Goal: Information Seeking & Learning: Learn about a topic

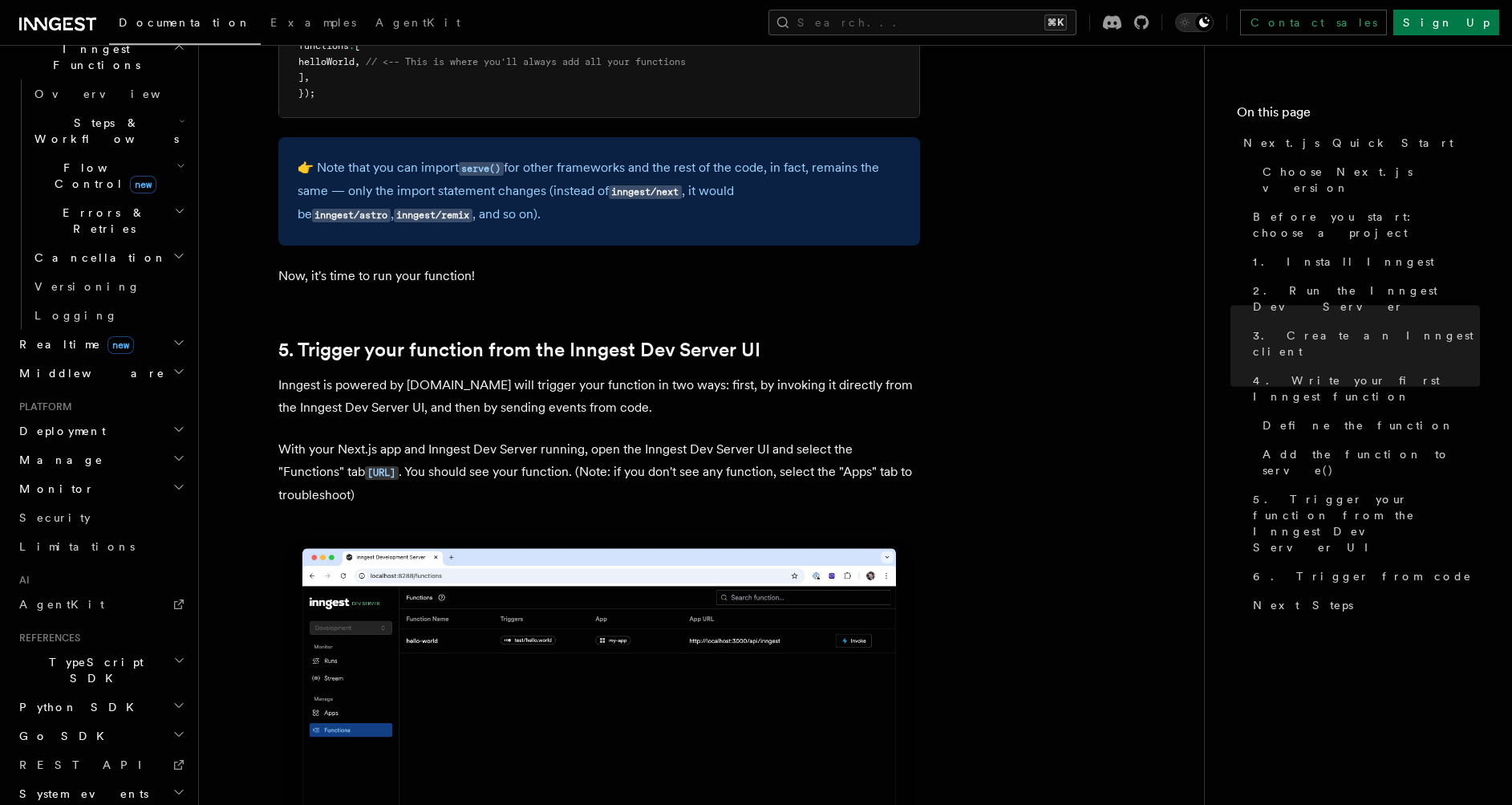
scroll to position [3629, 0]
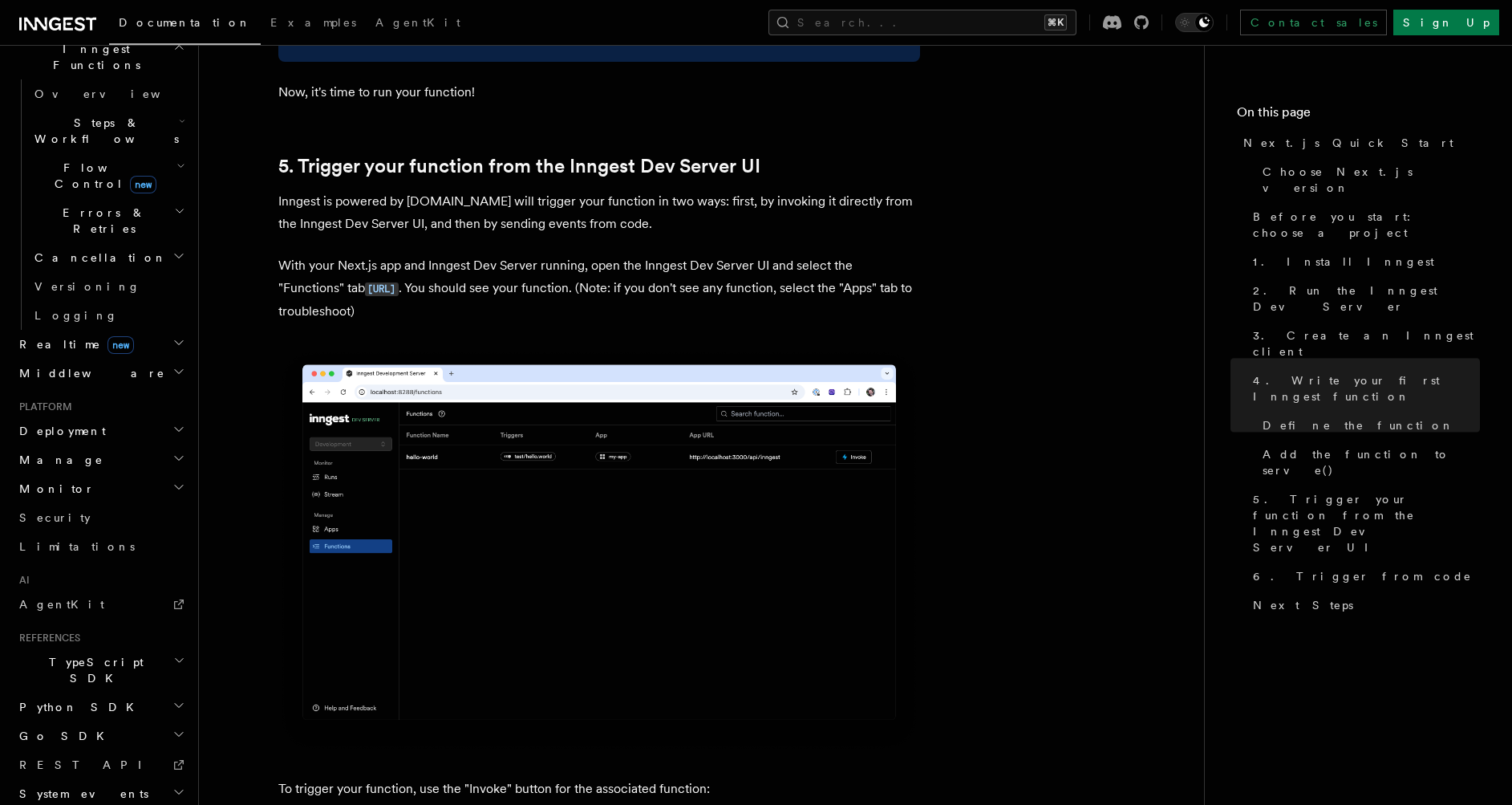
click at [85, 692] on h2 "Python SDK" at bounding box center [100, 707] width 176 height 29
click at [91, 729] on span "Introduction" at bounding box center [92, 735] width 116 height 13
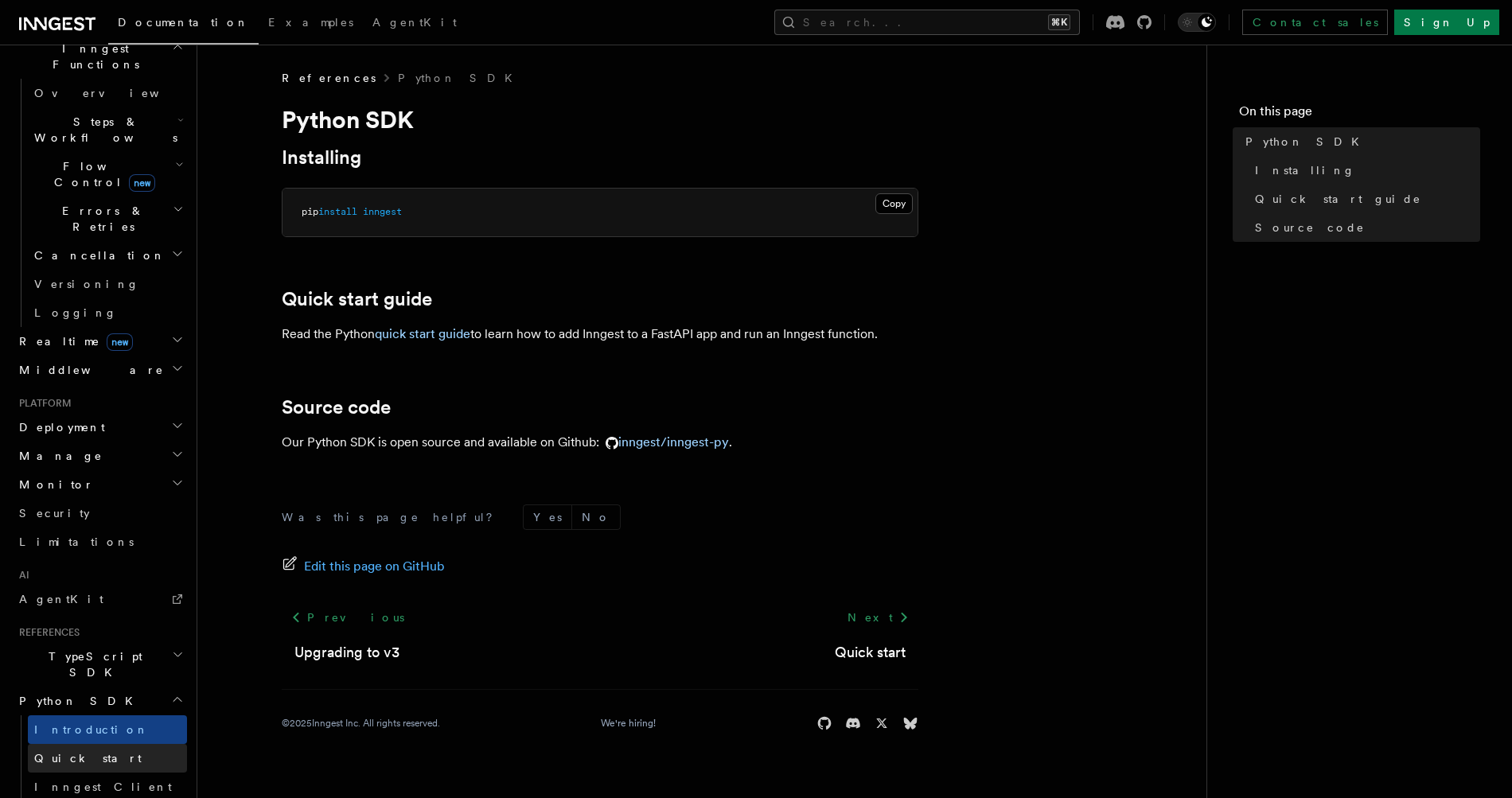
click at [93, 743] on link "Quick start" at bounding box center [107, 758] width 159 height 29
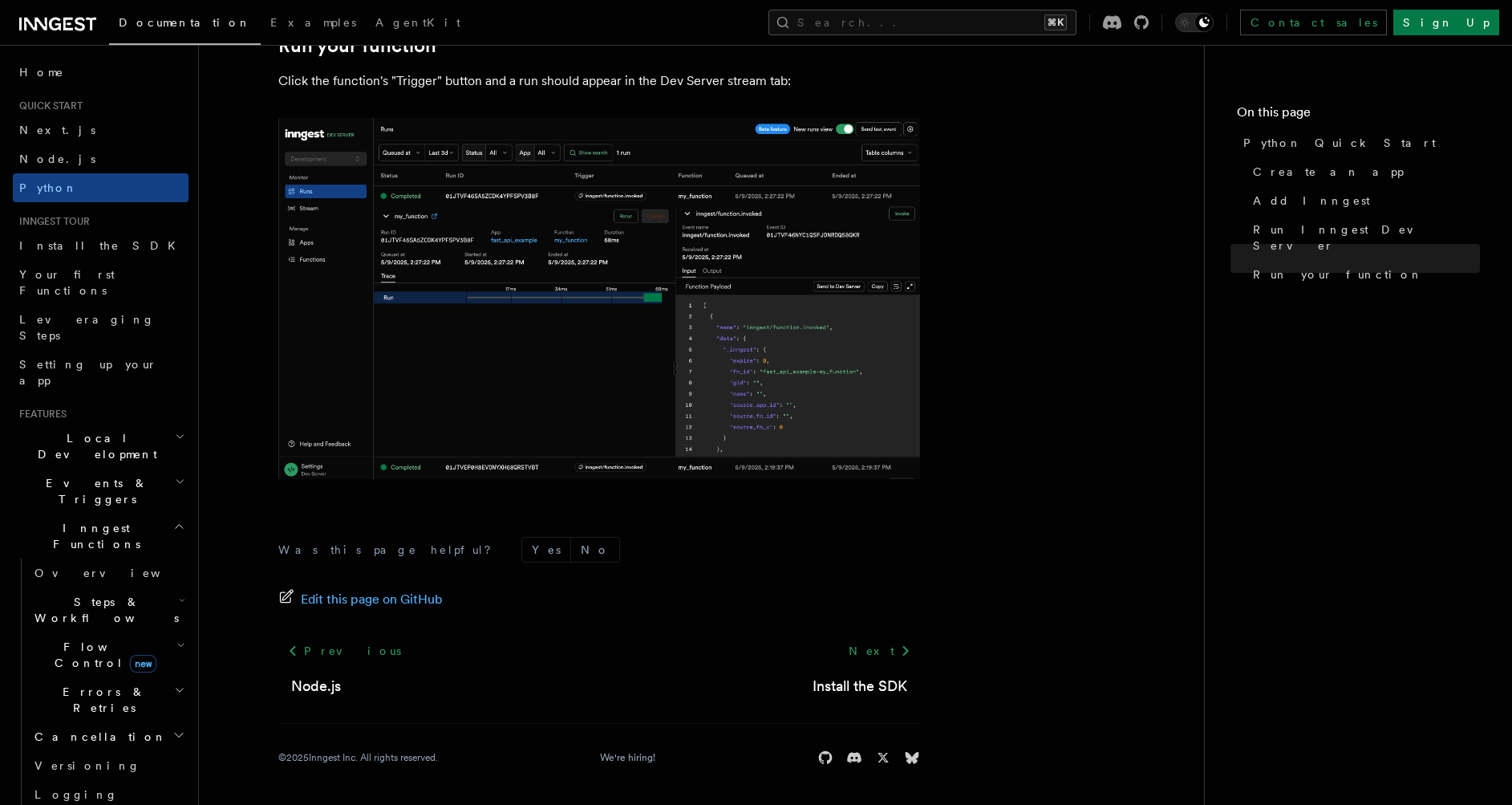
scroll to position [20, 0]
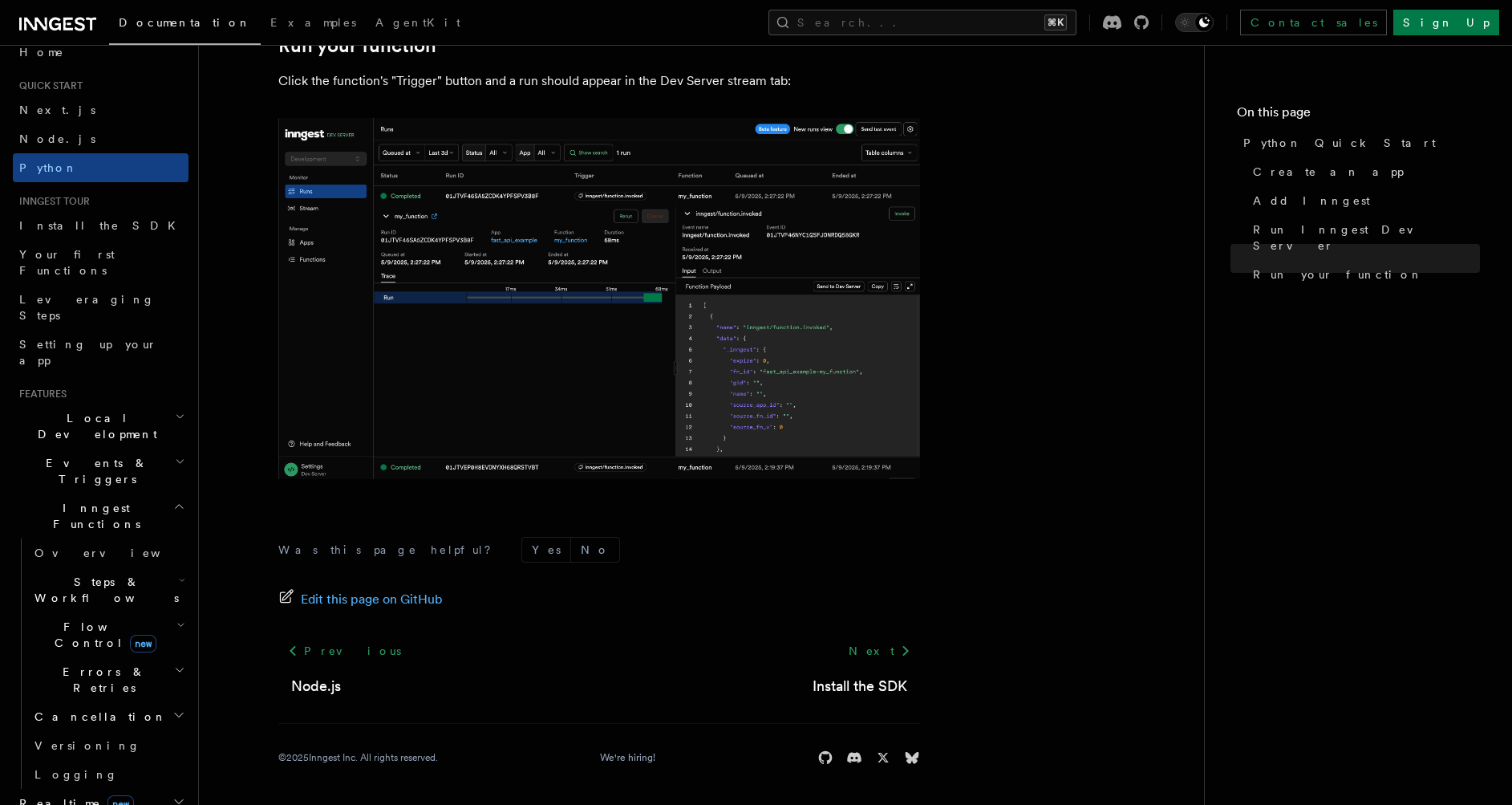
click at [130, 635] on span "new" at bounding box center [143, 643] width 27 height 18
click at [112, 657] on link "Overview" at bounding box center [115, 672] width 145 height 29
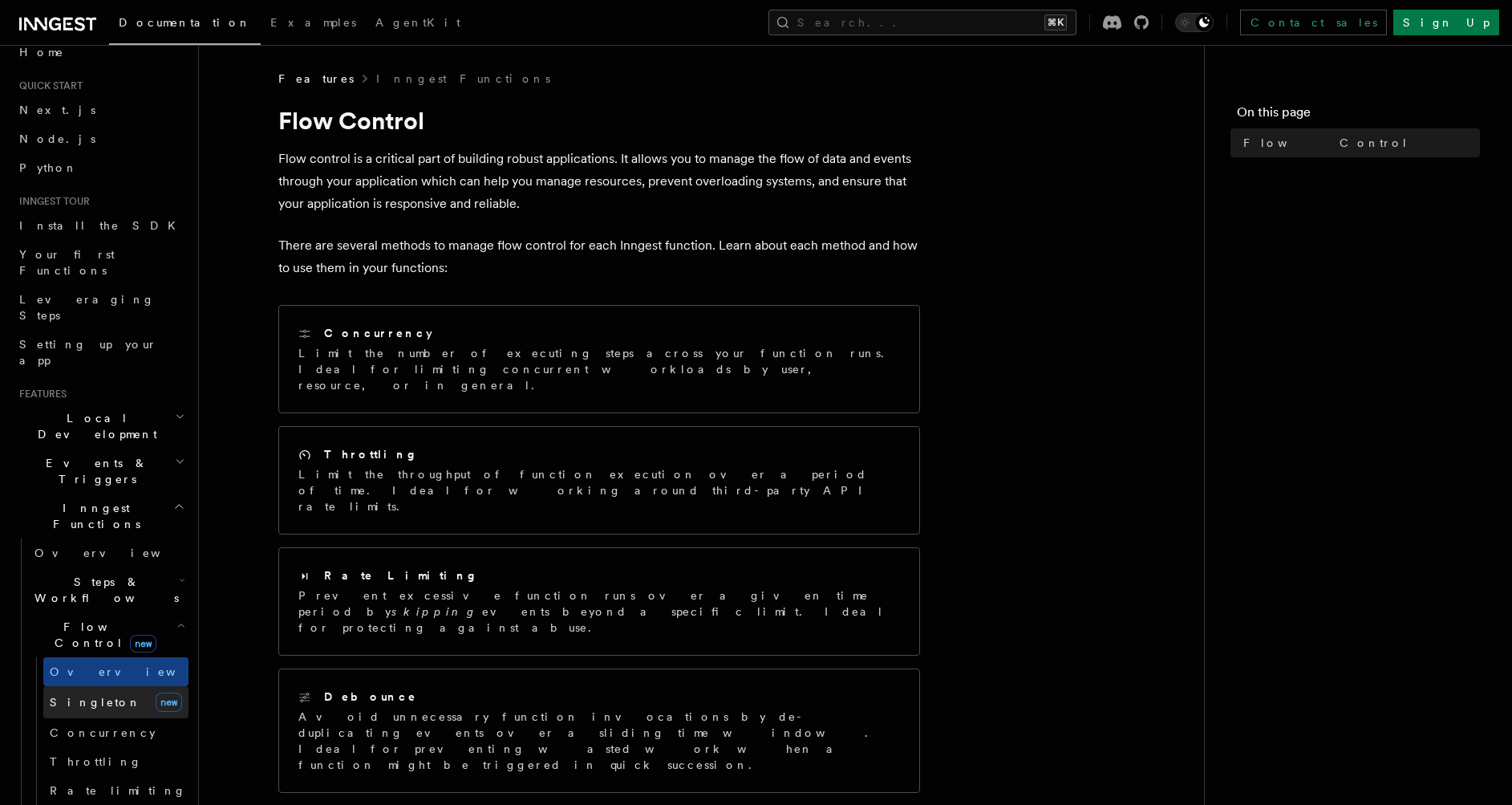
click at [112, 686] on link "Singleton new" at bounding box center [115, 702] width 145 height 32
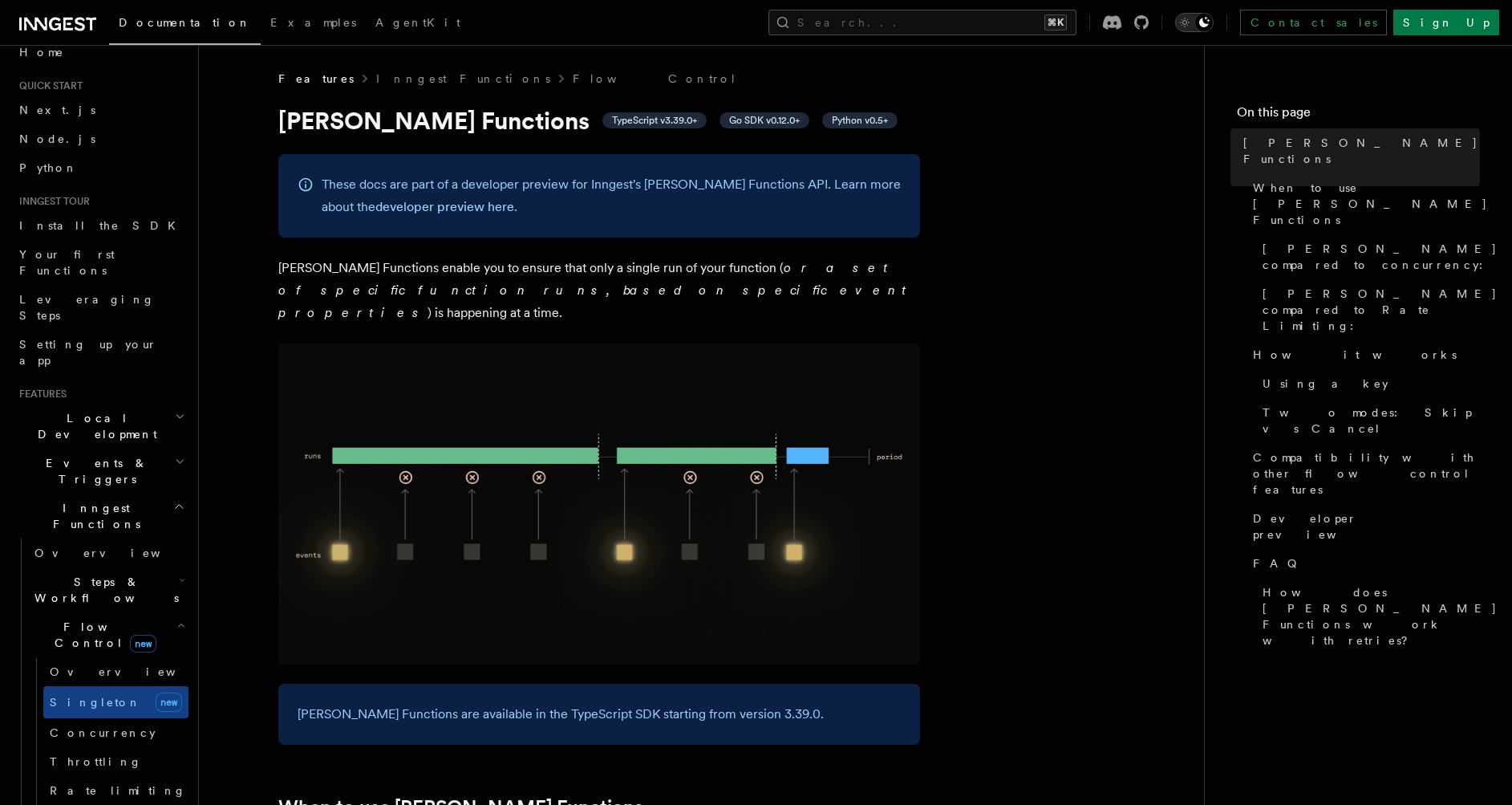
click at [1193, 26] on icon "Toggle dark mode" at bounding box center [1184, 22] width 16 height 16
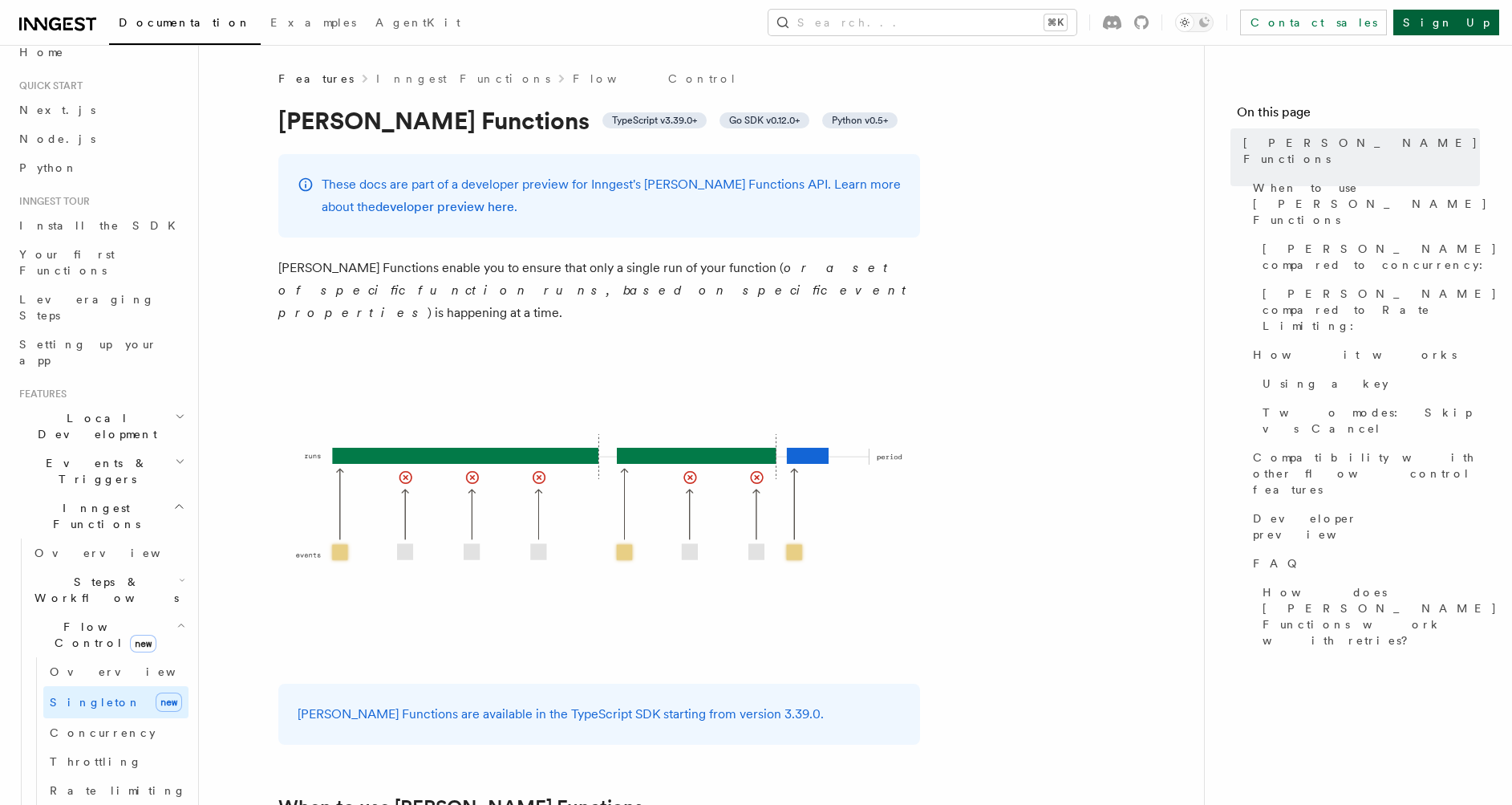
click at [1469, 28] on link "Sign Up" at bounding box center [1446, 22] width 106 height 26
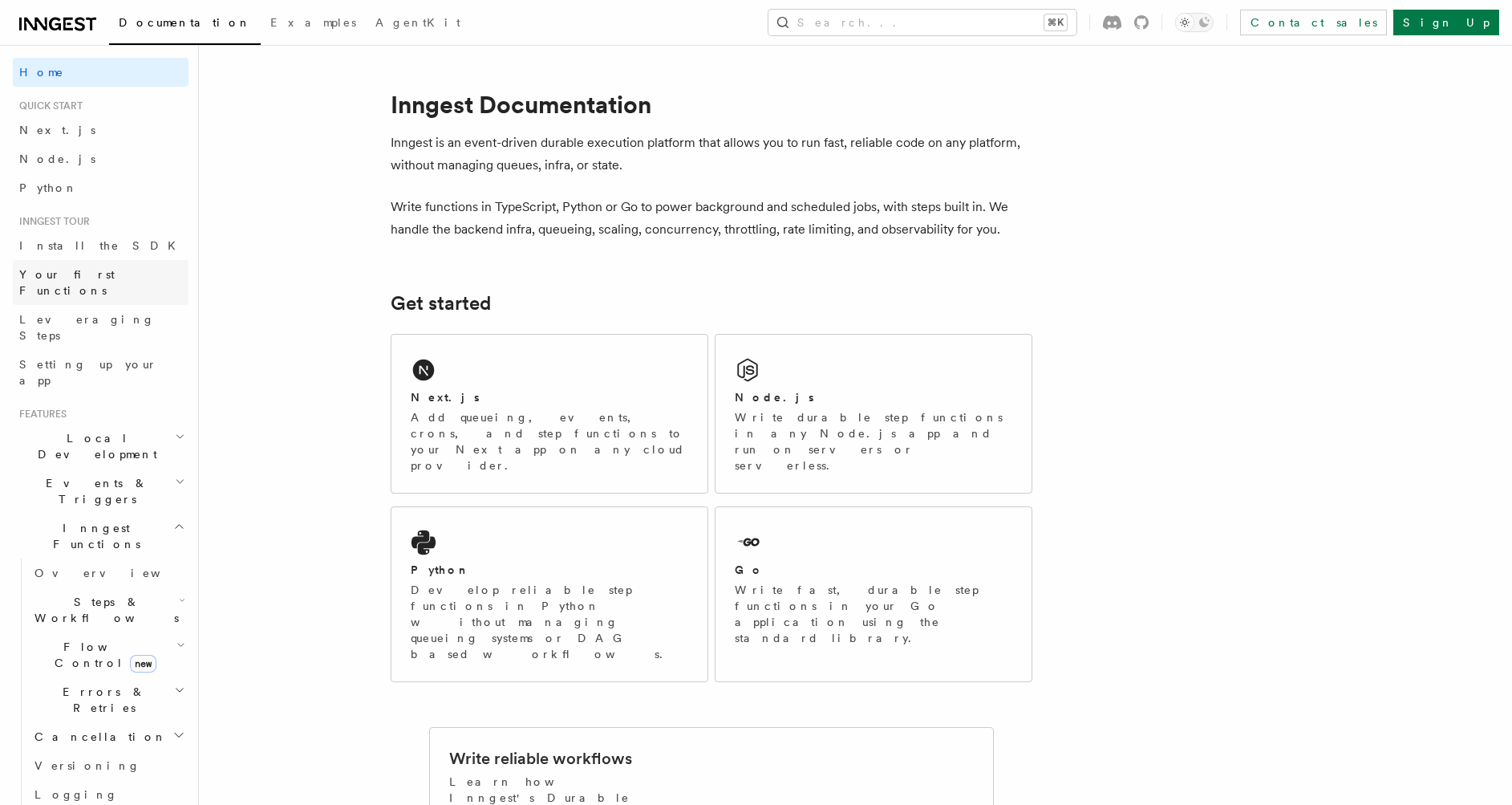
click at [108, 271] on span "Your first Functions" at bounding box center [66, 283] width 95 height 29
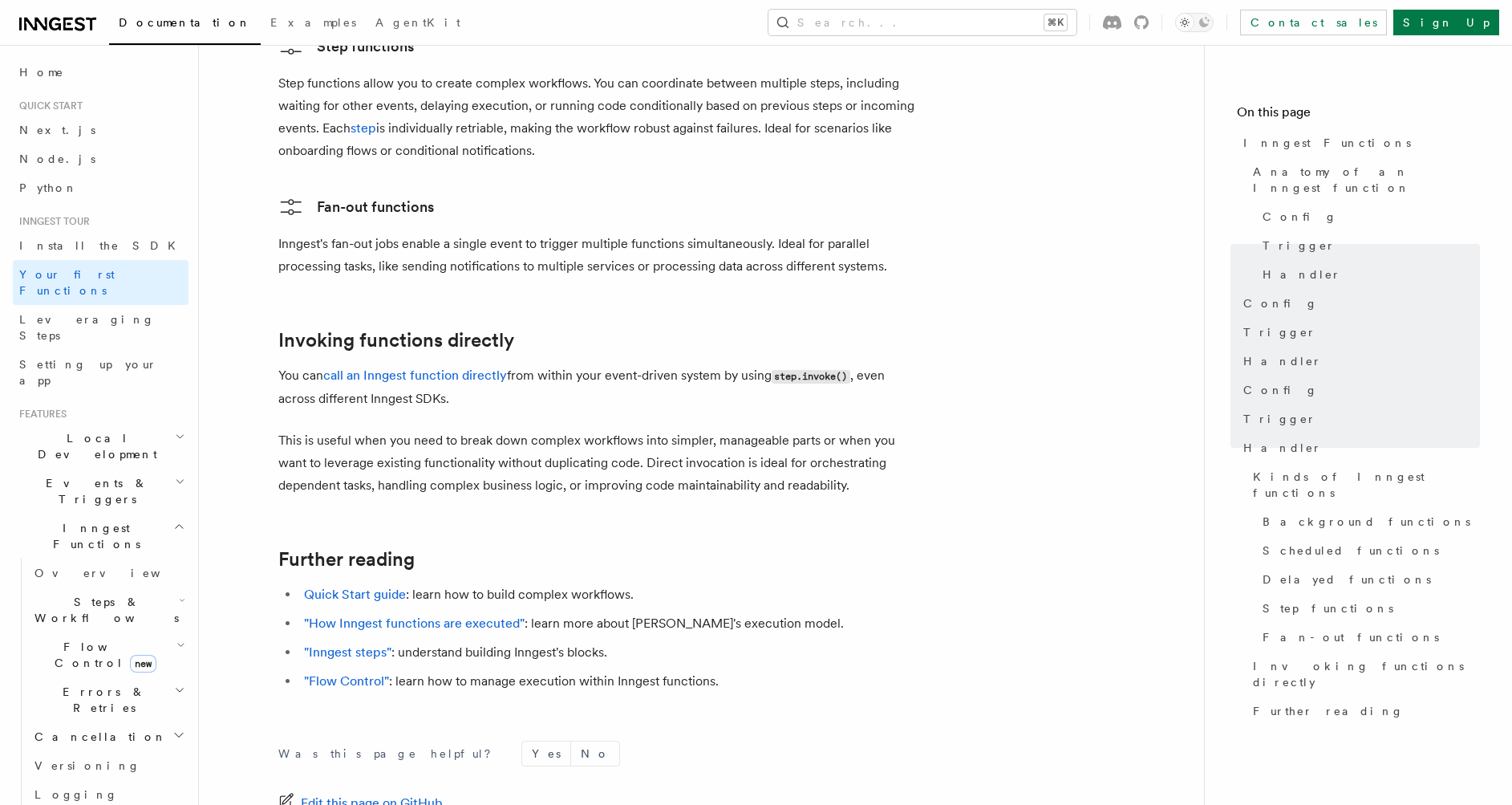
scroll to position [3133, 0]
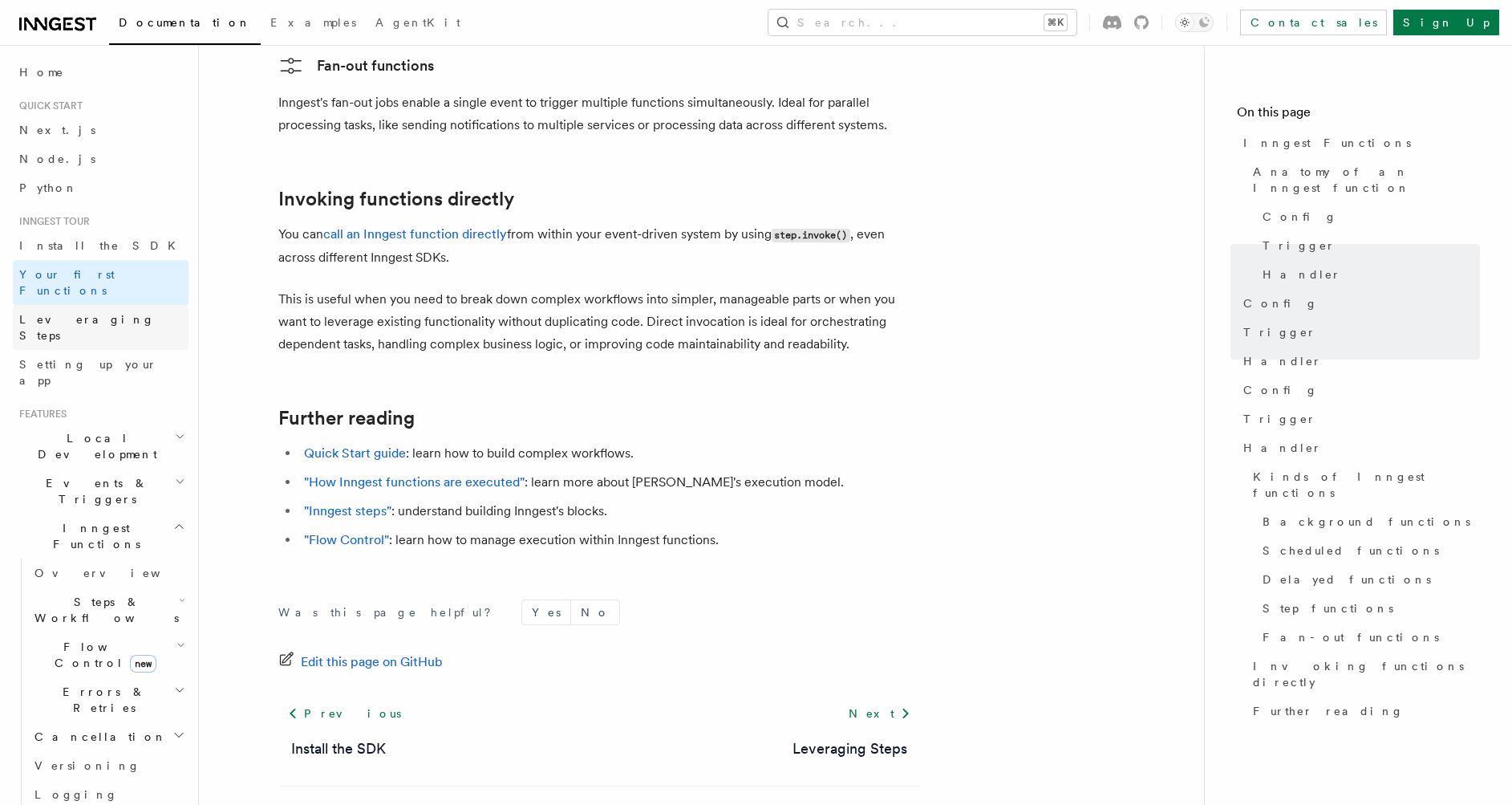
click at [56, 313] on span "Leveraging Steps" at bounding box center [87, 327] width 136 height 29
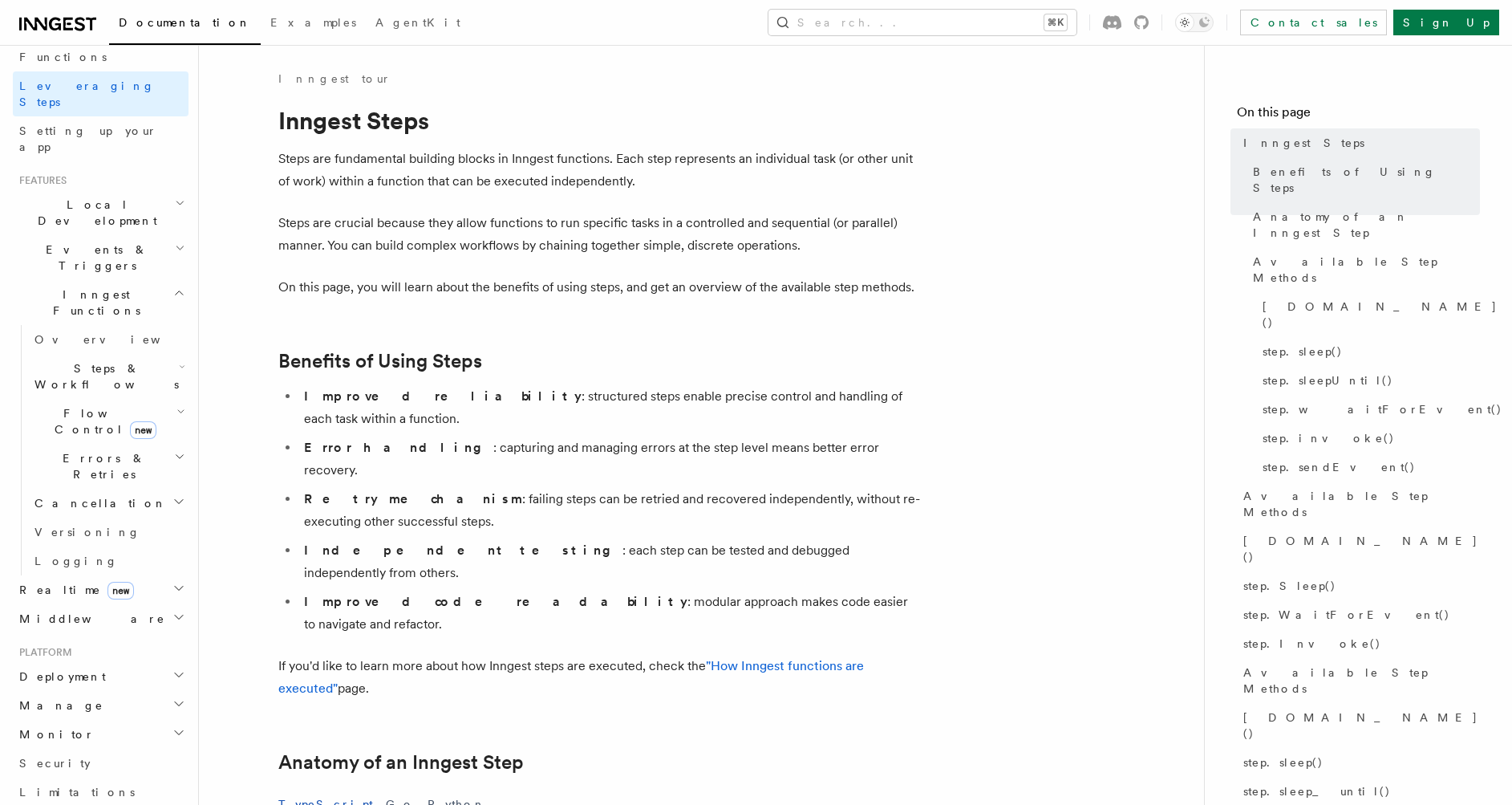
scroll to position [479, 0]
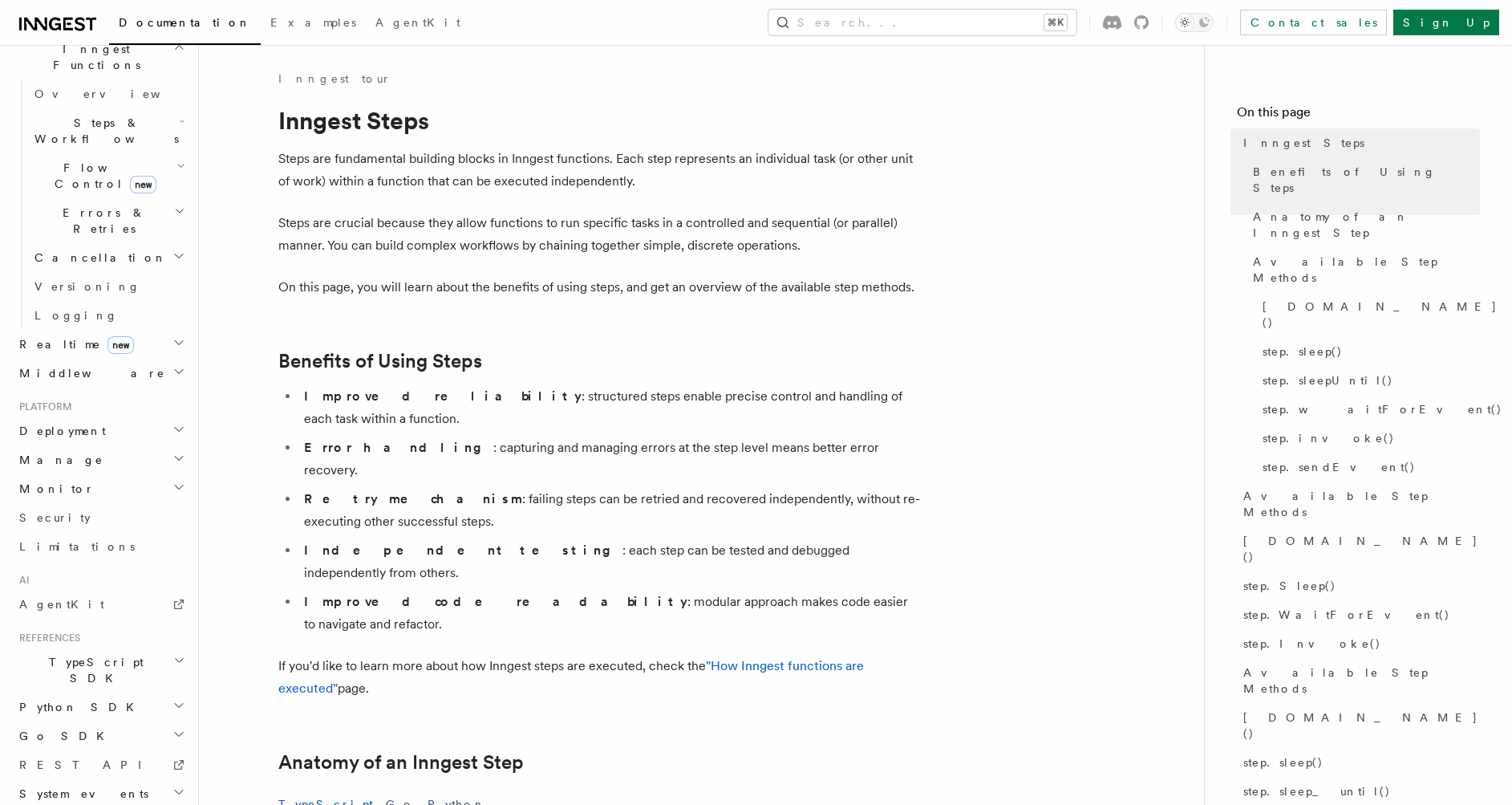
click at [91, 445] on h2 "Manage" at bounding box center [100, 460] width 176 height 29
click at [88, 482] on span "Environments" at bounding box center [104, 488] width 139 height 13
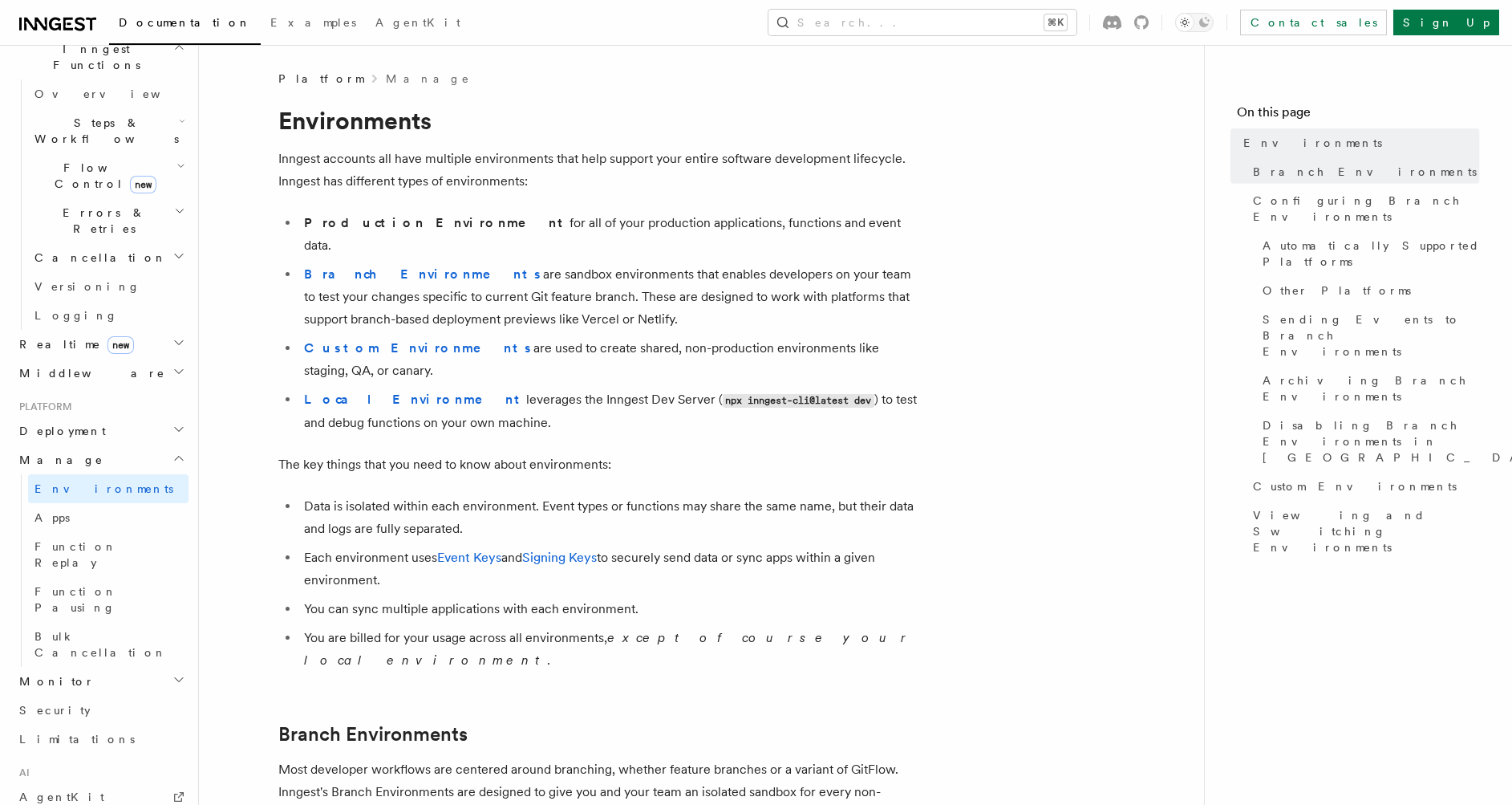
click at [91, 417] on h2 "Deployment" at bounding box center [100, 431] width 176 height 29
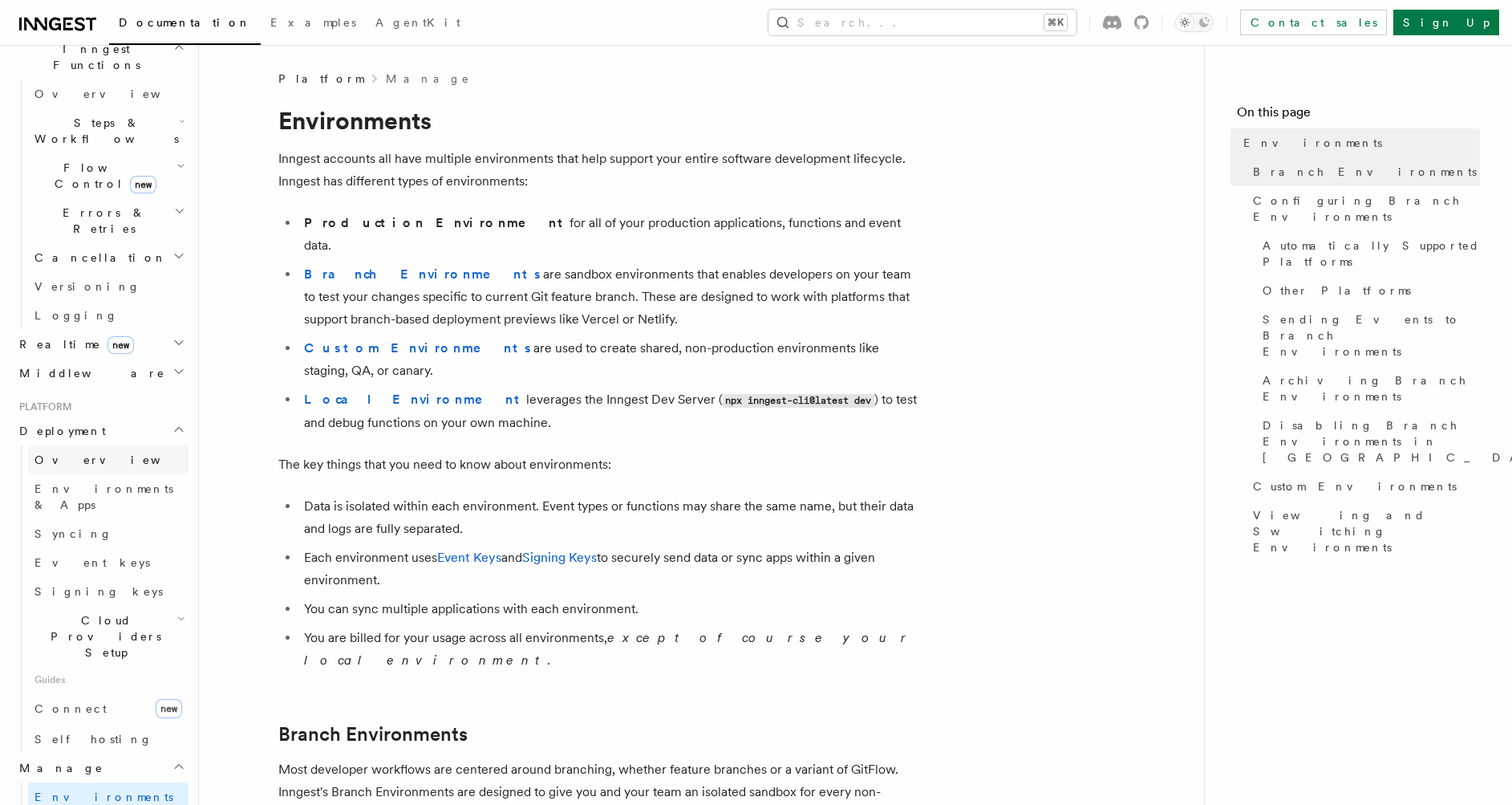
click at [91, 445] on link "Overview" at bounding box center [108, 460] width 161 height 29
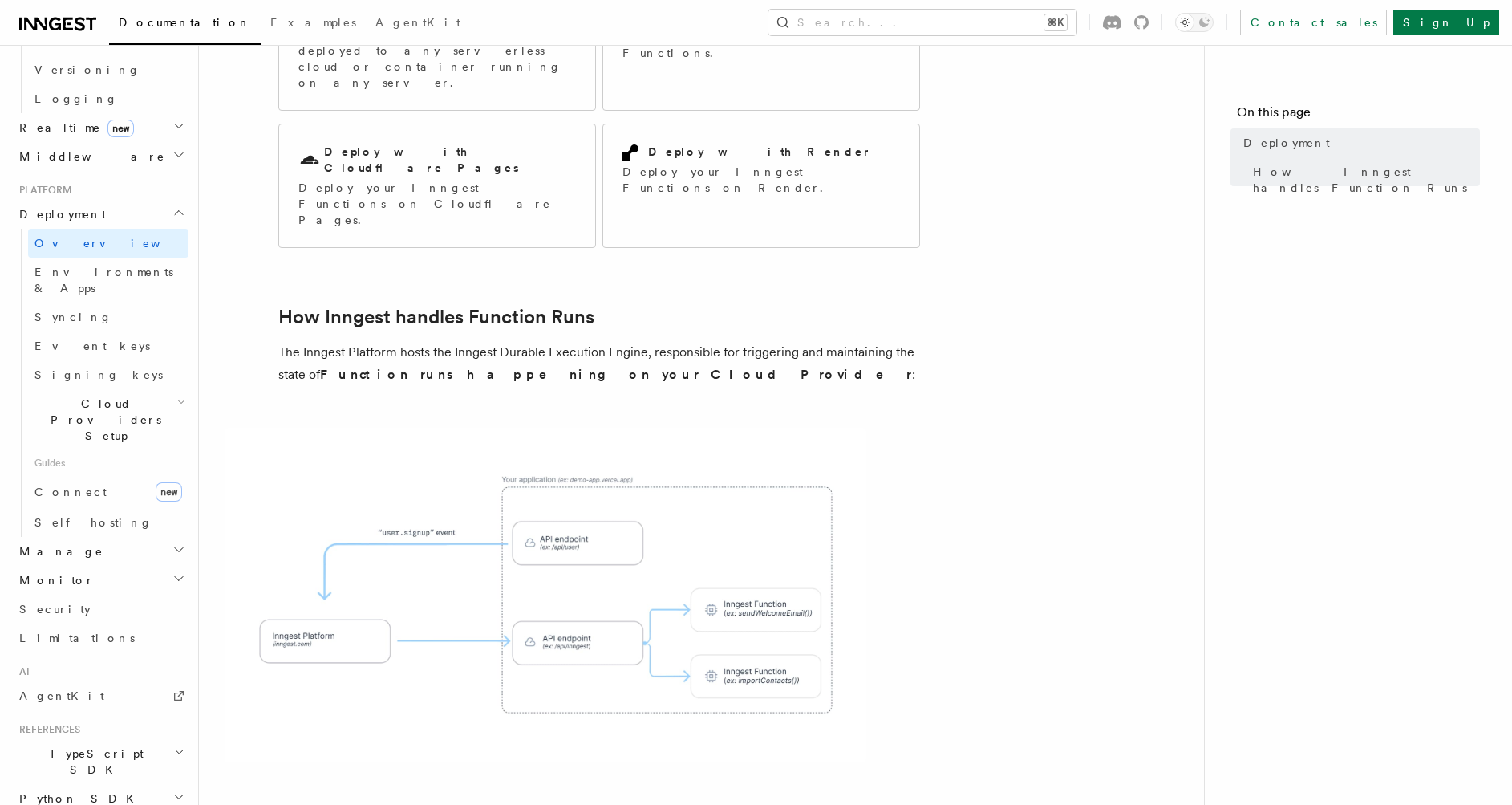
scroll to position [739, 0]
